Goal: Task Accomplishment & Management: Manage account settings

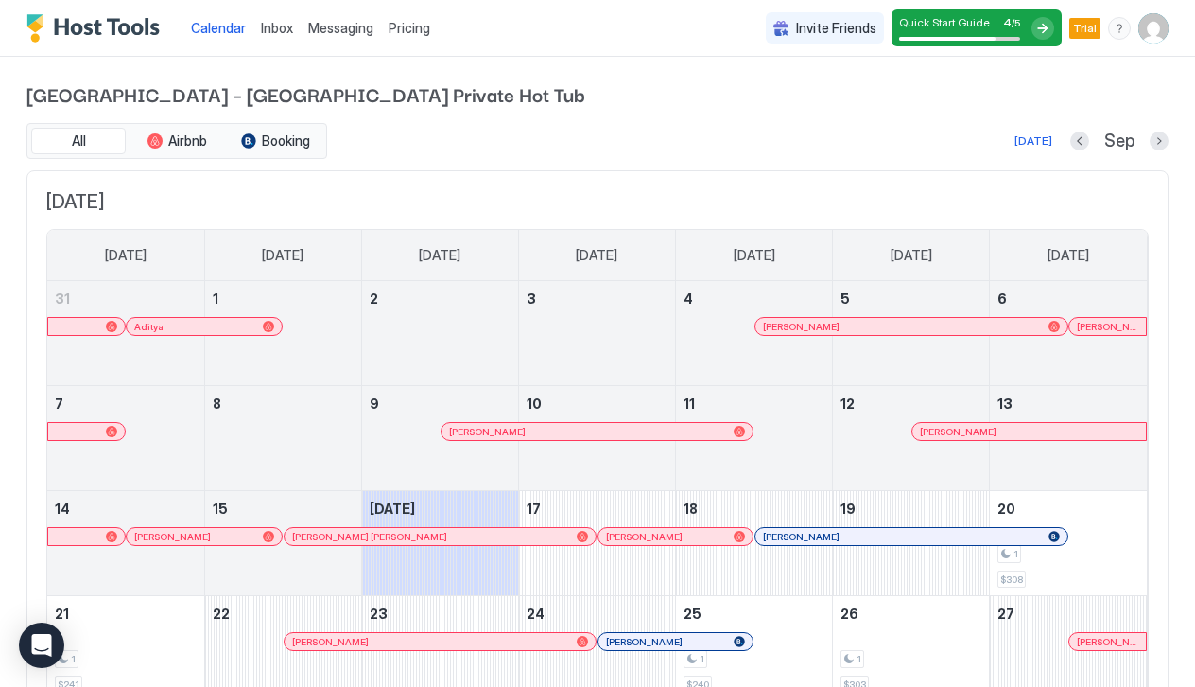
click at [287, 39] on div "Inbox" at bounding box center [276, 27] width 47 height 35
click at [401, 28] on span "Pricing" at bounding box center [410, 28] width 42 height 17
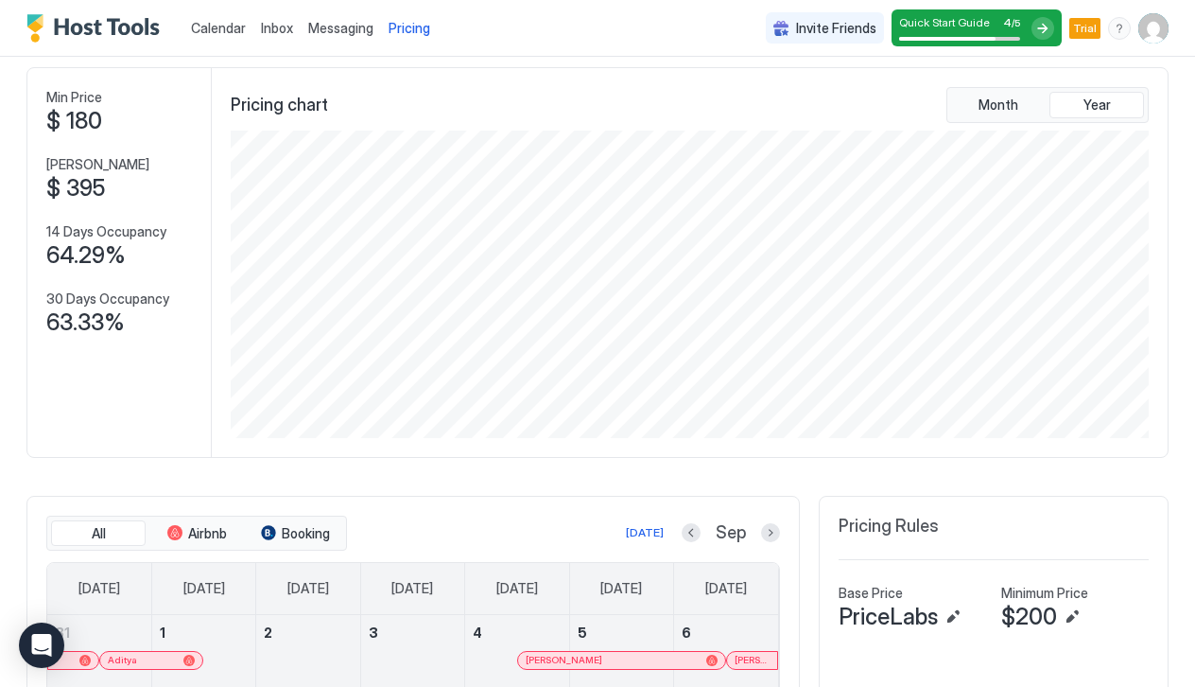
scroll to position [360, 0]
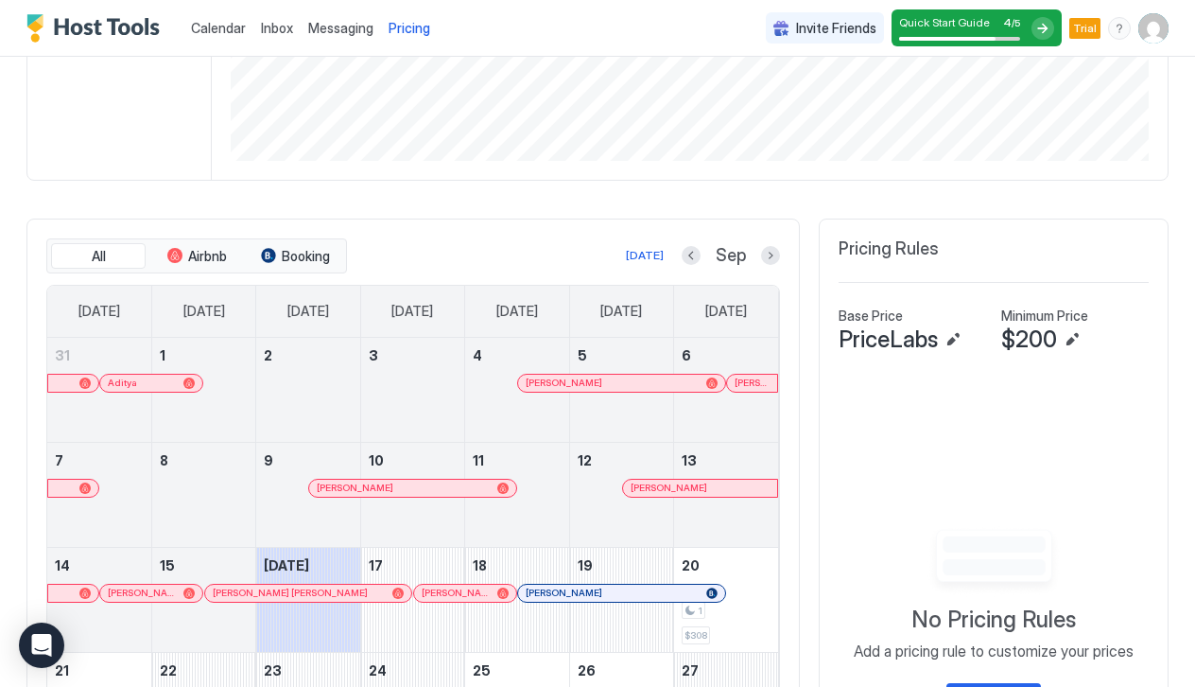
click at [781, 266] on div "All Airbnb Booking [DATE] Sep [DATE] [DATE] [DATE] [DATE] [DATE] [DATE] [DATE] …" at bounding box center [413, 550] width 774 height 665
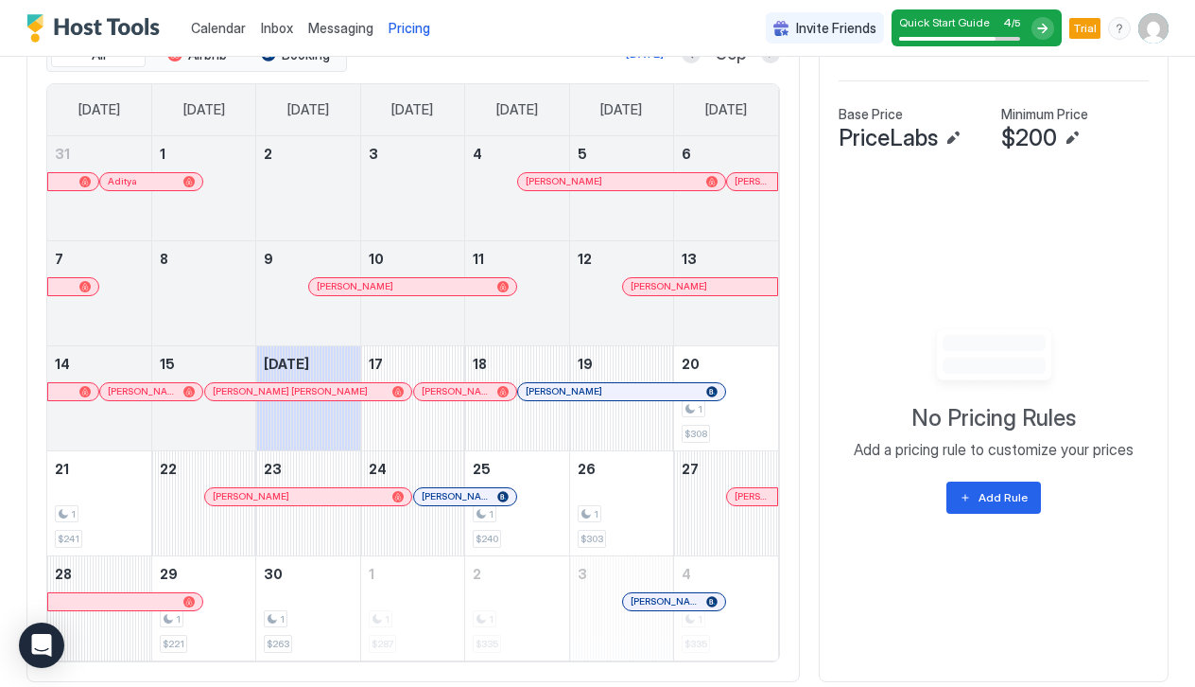
scroll to position [563, 0]
click at [524, 529] on div "1 $240" at bounding box center [517, 502] width 88 height 89
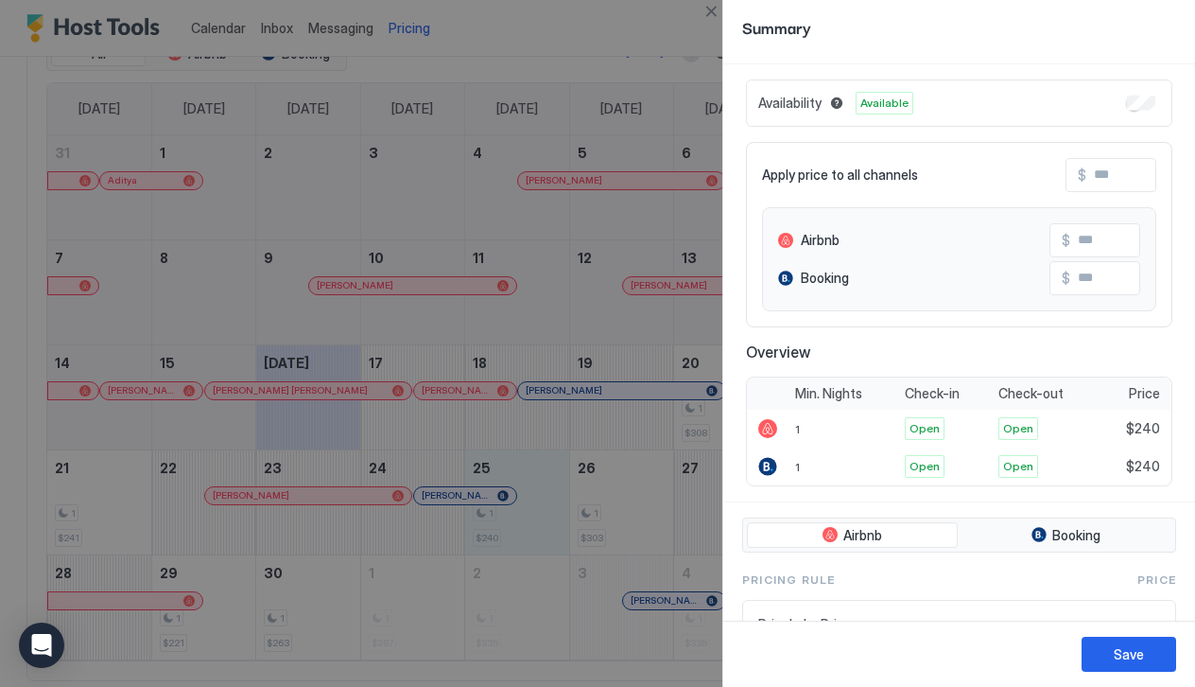
scroll to position [38, 0]
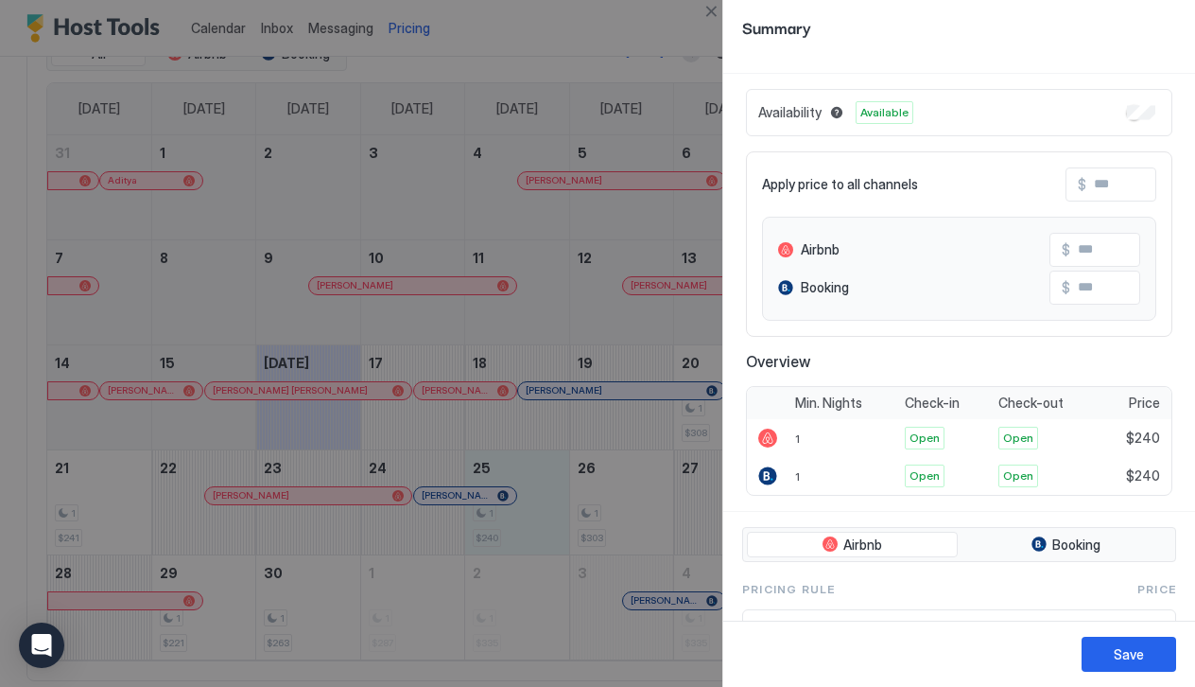
click at [624, 479] on div at bounding box center [597, 343] width 1195 height 687
click at [533, 192] on div at bounding box center [597, 343] width 1195 height 687
click at [1121, 645] on div "Save" at bounding box center [1129, 654] width 30 height 20
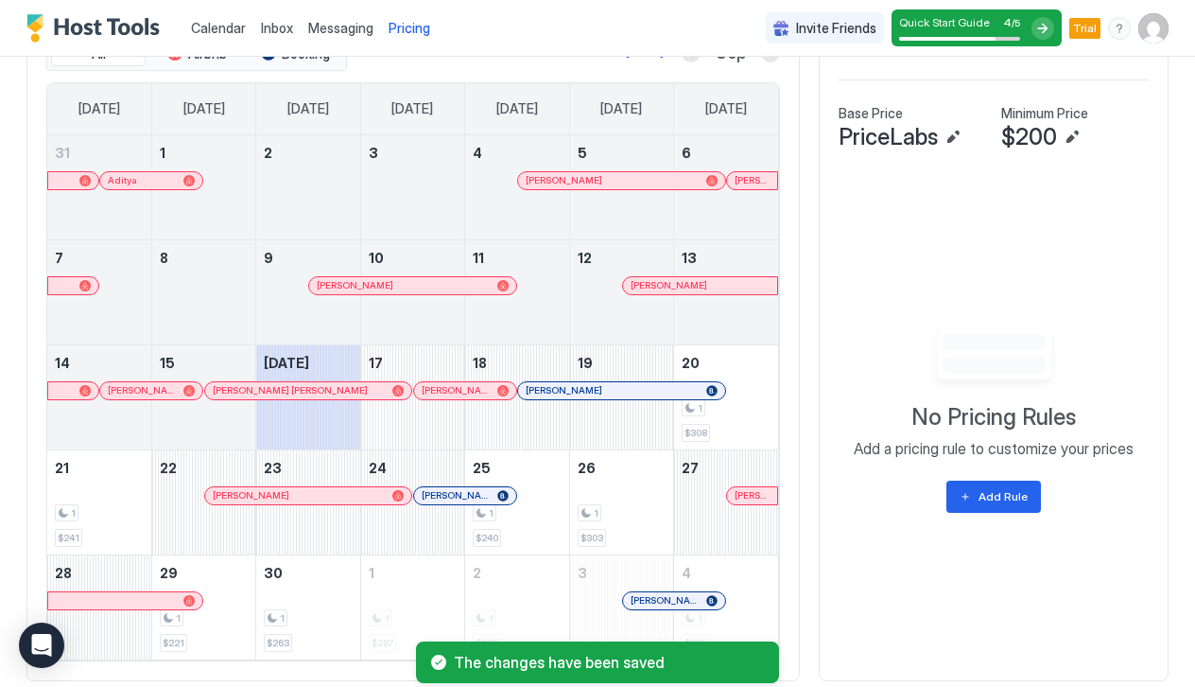
click at [1150, 31] on img "User profile" at bounding box center [1154, 28] width 30 height 30
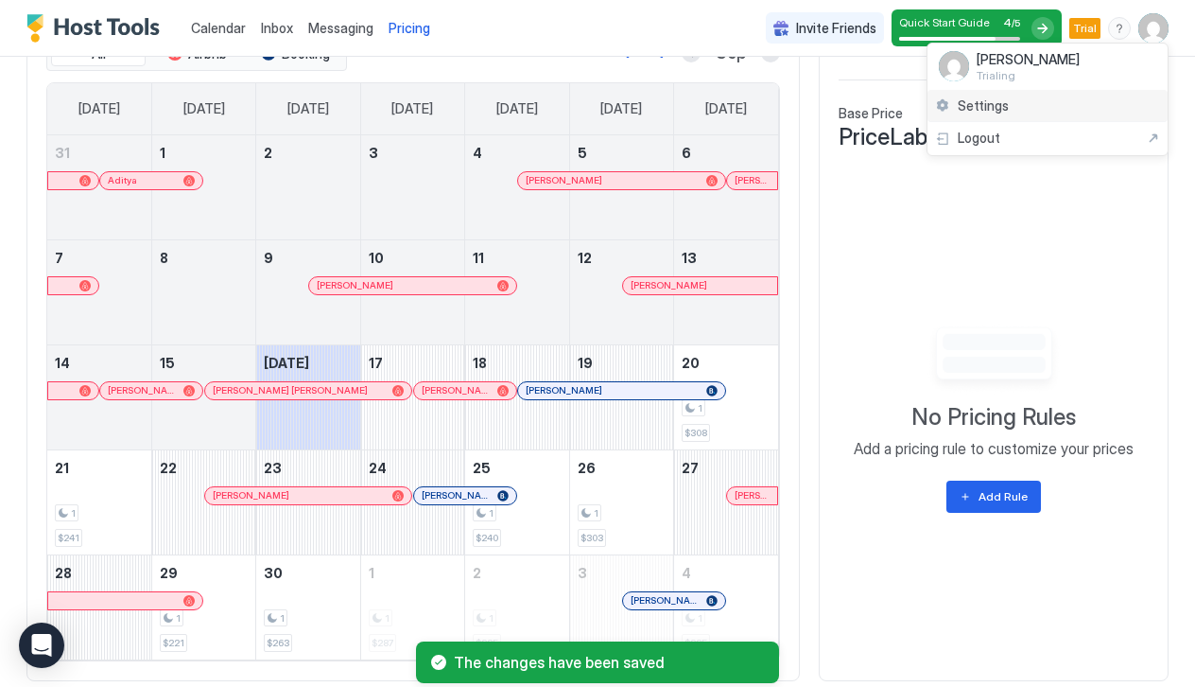
click at [1021, 112] on div "Settings" at bounding box center [1048, 106] width 240 height 33
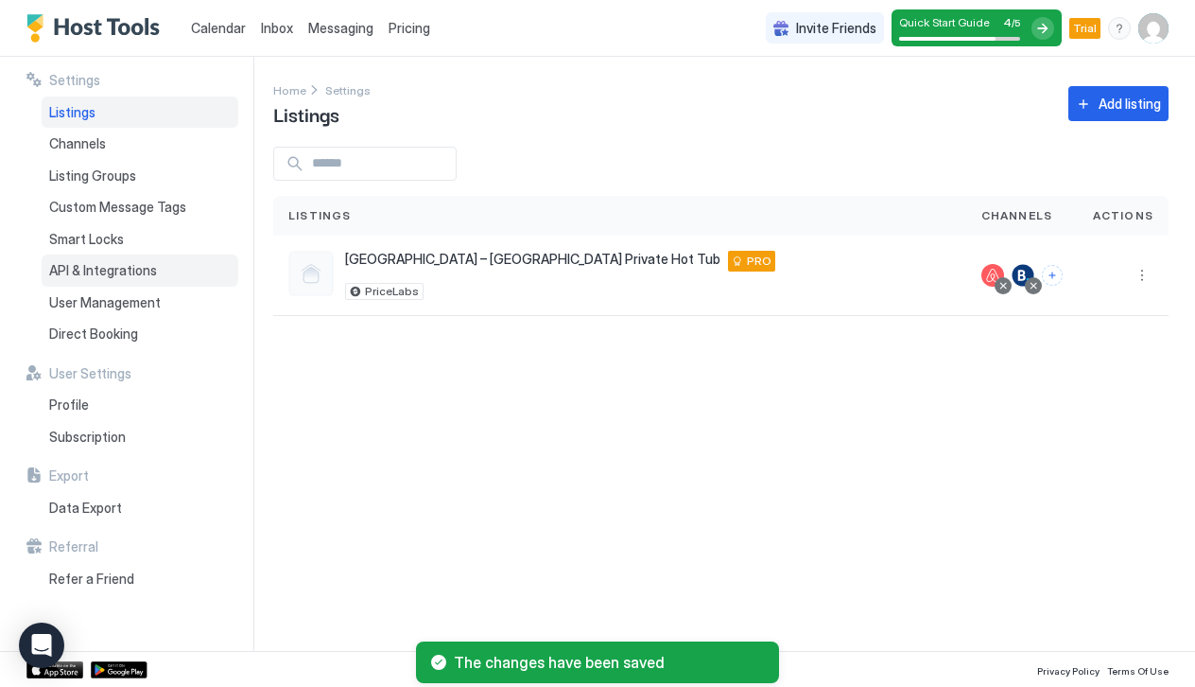
click at [111, 274] on span "API & Integrations" at bounding box center [103, 270] width 108 height 17
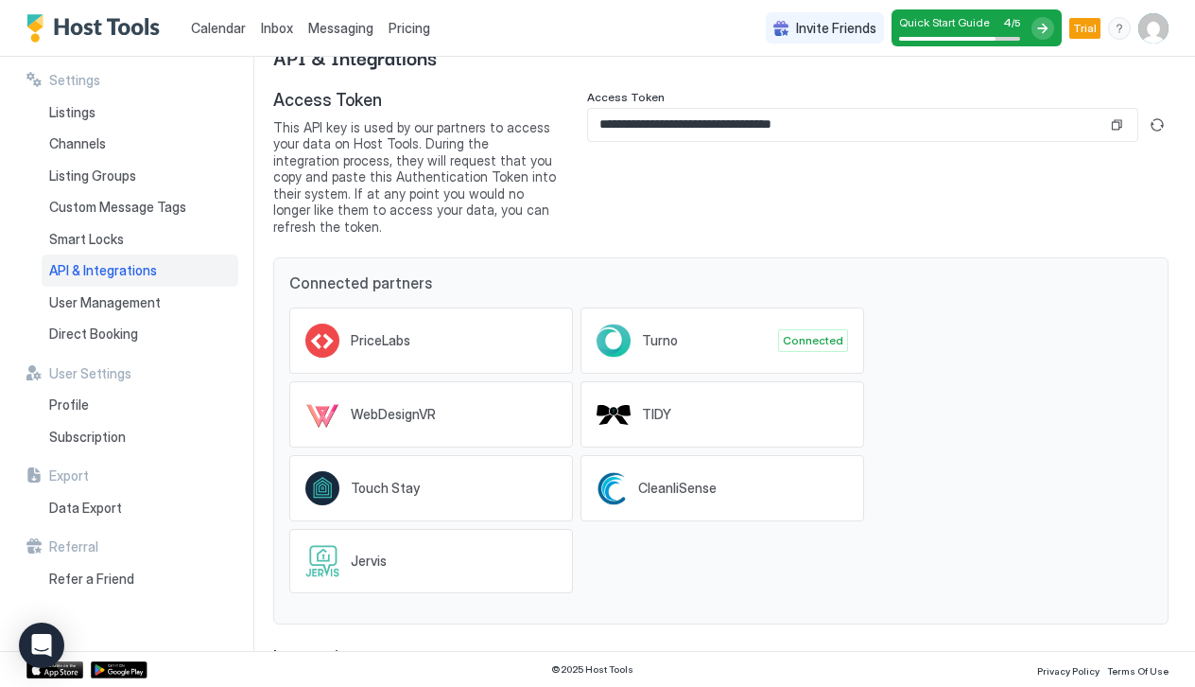
scroll to position [60, 0]
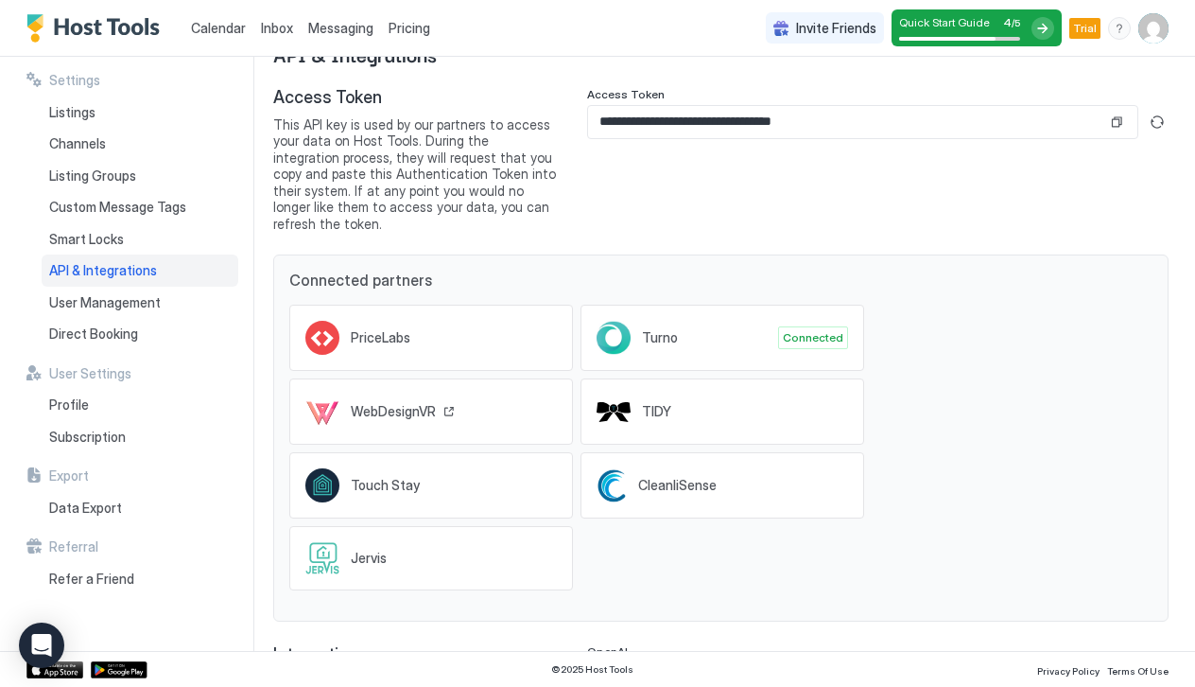
click at [375, 403] on span "WebDesignVR" at bounding box center [393, 411] width 85 height 17
click at [44, 642] on icon "Open Intercom Messenger" at bounding box center [41, 645] width 22 height 25
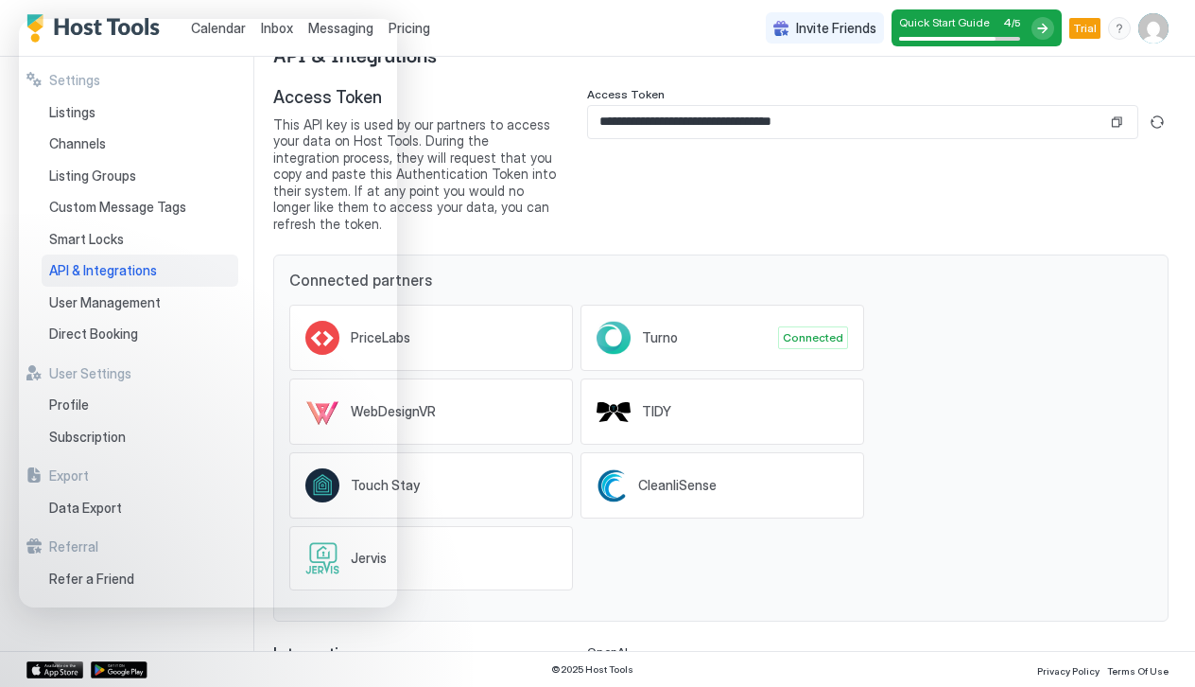
click at [668, 254] on div "Connected partners PriceLabs Turno Connected WebDesignVR TIDY Touch Stay Cleanl…" at bounding box center [721, 437] width 896 height 367
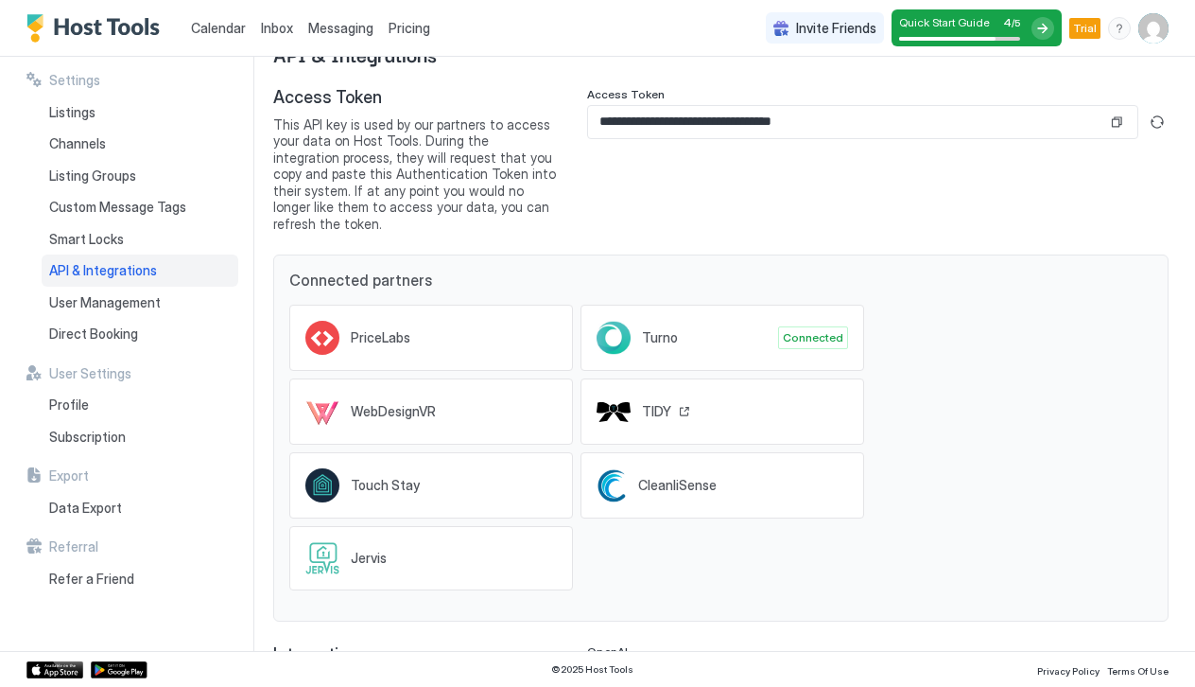
click at [728, 394] on div "TIDY" at bounding box center [723, 411] width 284 height 66
click at [497, 460] on div "Touch Stay" at bounding box center [431, 485] width 284 height 66
click at [682, 477] on span "CleanliSense" at bounding box center [677, 485] width 79 height 17
click at [450, 541] on div "Jervis" at bounding box center [431, 558] width 284 height 64
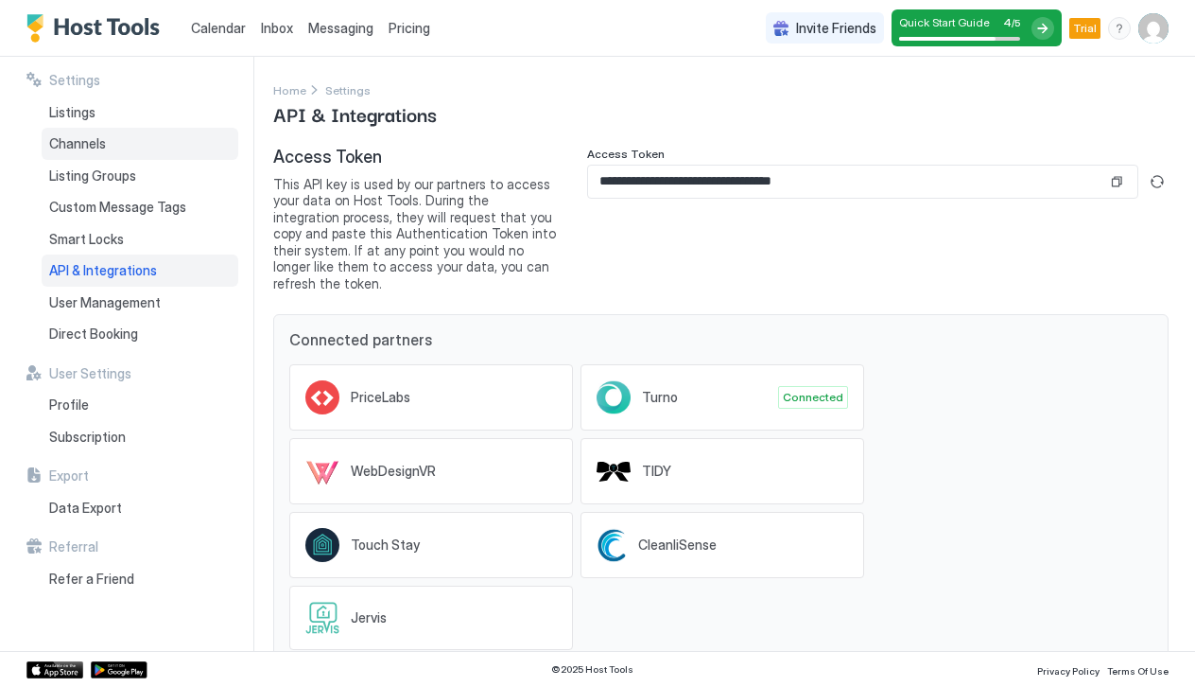
scroll to position [0, 0]
